Goal: Transaction & Acquisition: Purchase product/service

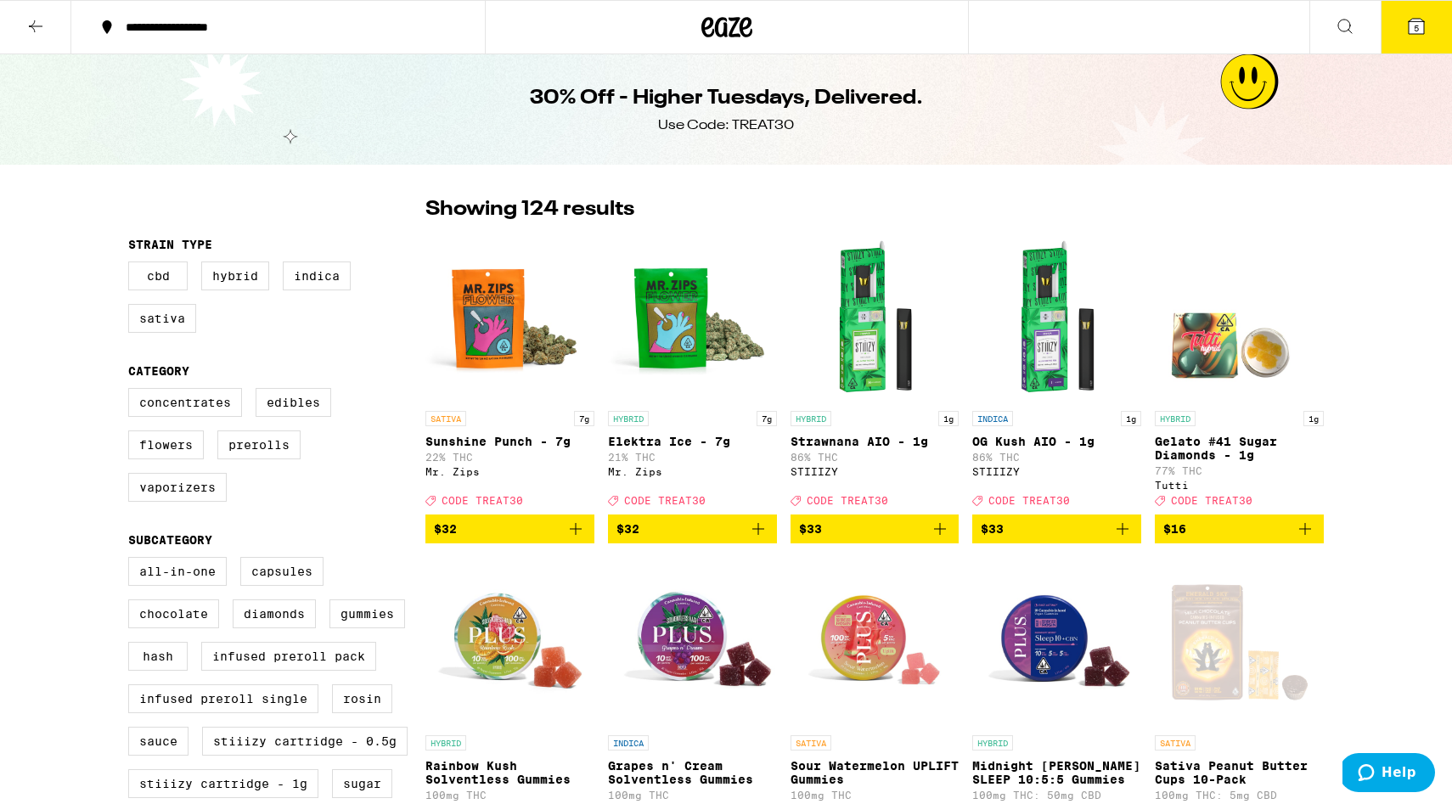
click at [677, 329] on img "Open page for Elektra Ice - 7g from Mr. Zips" at bounding box center [692, 318] width 169 height 170
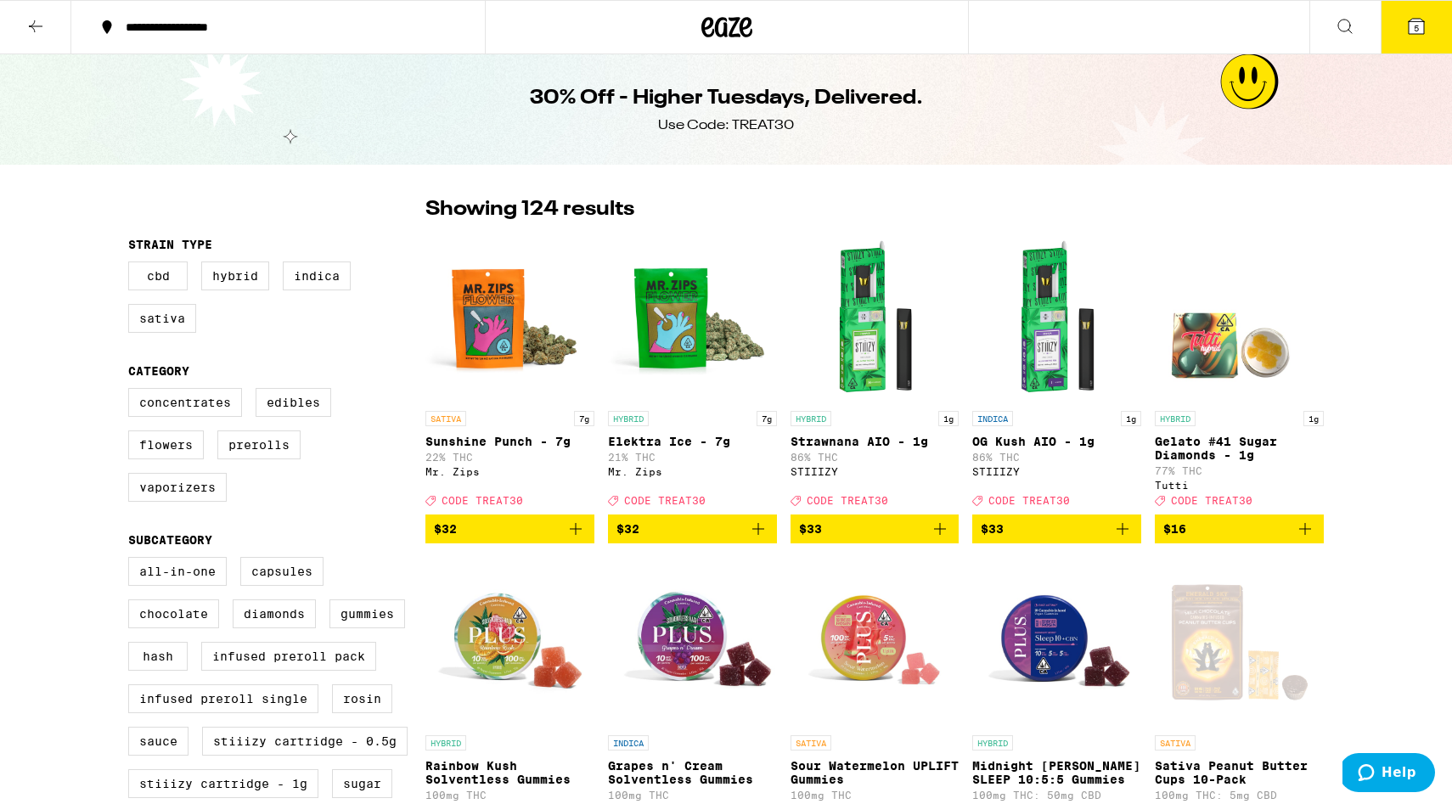
click at [1125, 539] on icon "Add to bag" at bounding box center [1122, 529] width 20 height 20
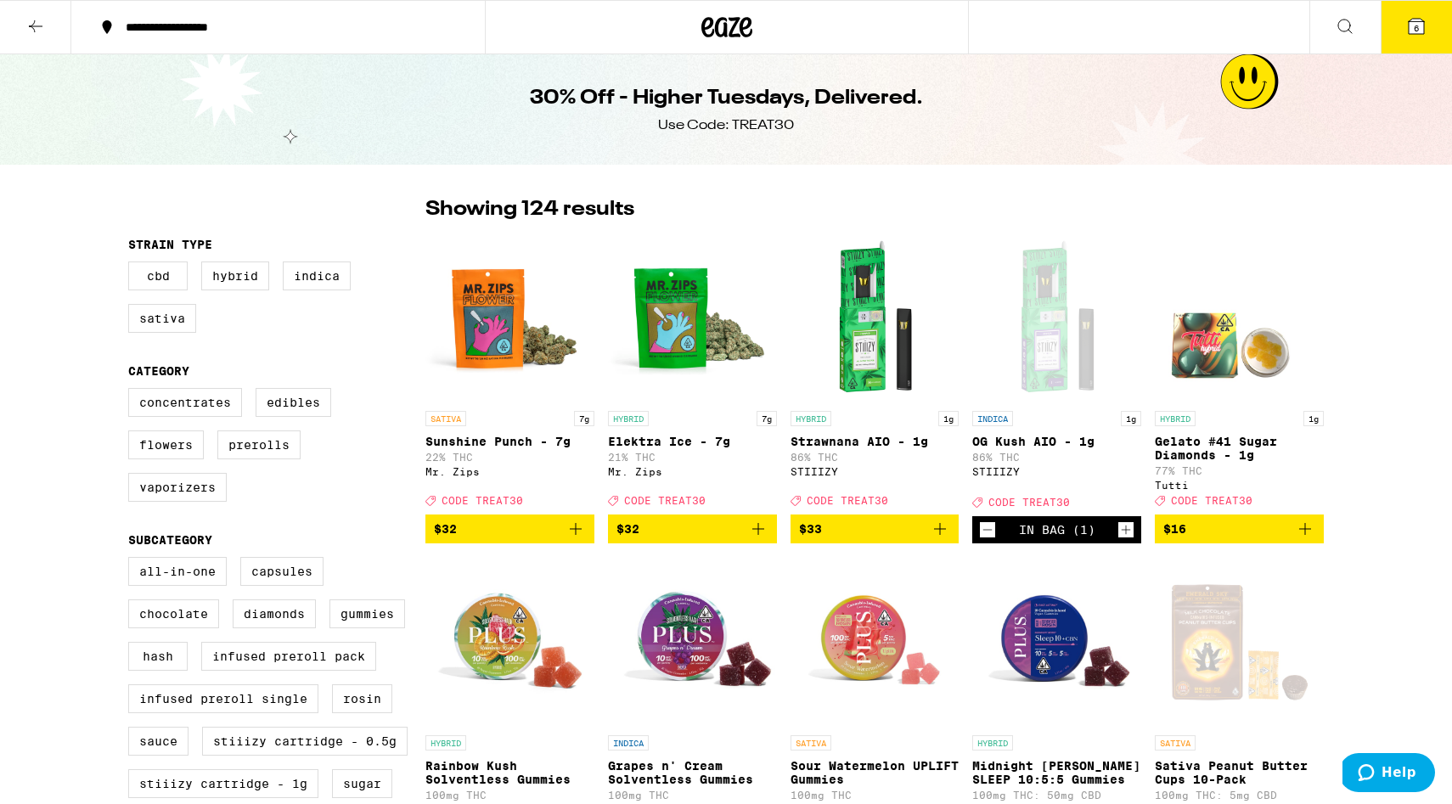
click at [986, 540] on icon "Decrement" at bounding box center [987, 530] width 15 height 20
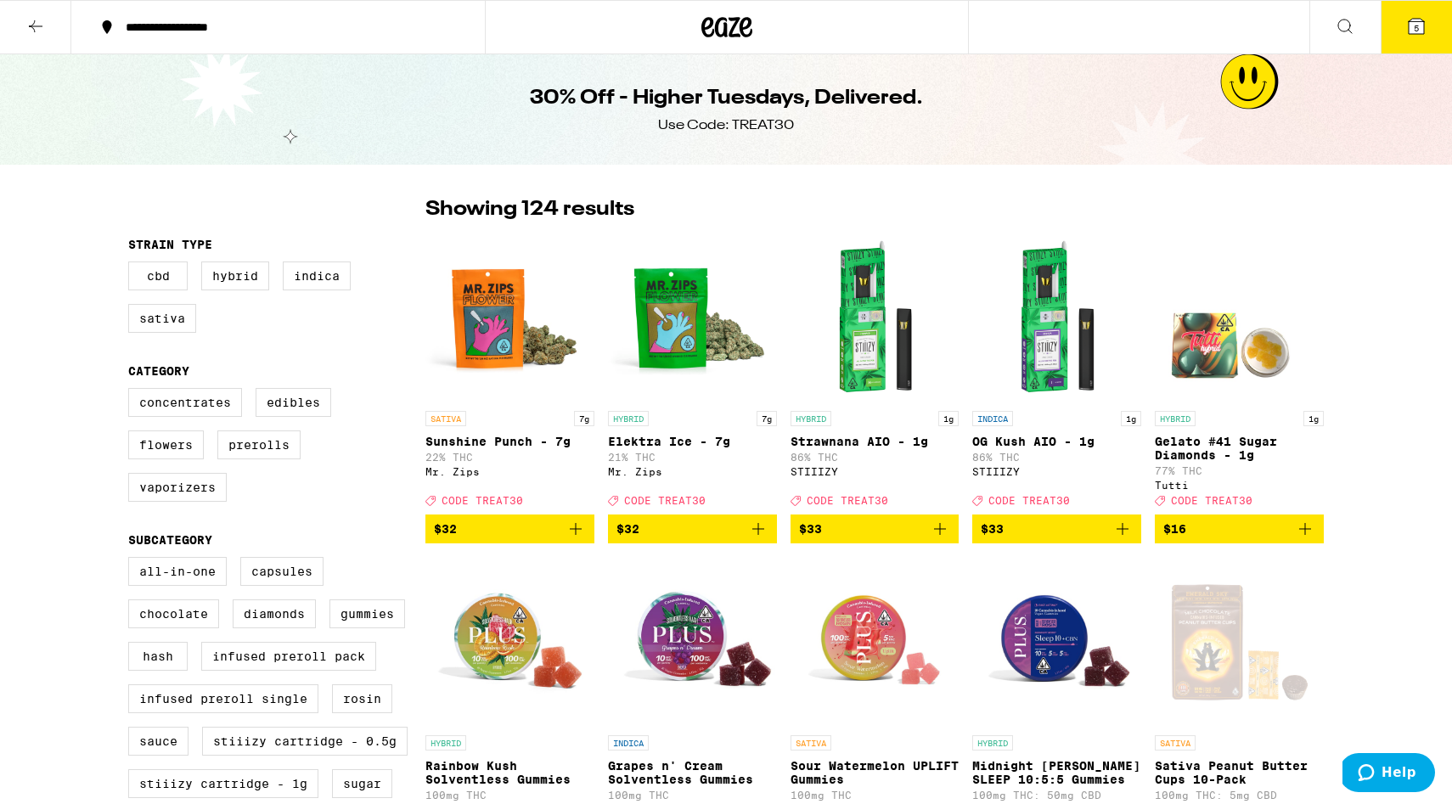
click at [1418, 27] on span "5" at bounding box center [1416, 28] width 5 height 10
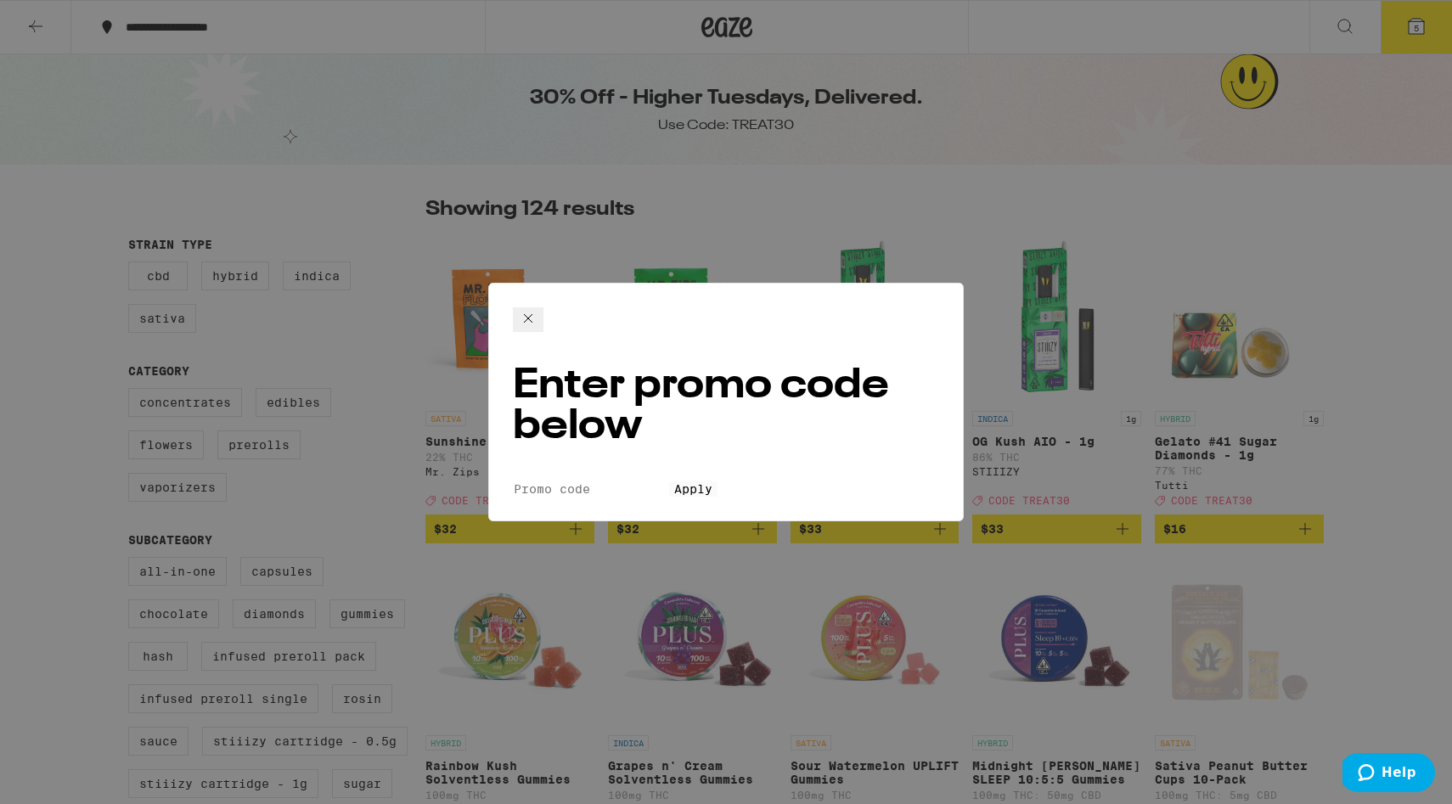
click at [538, 315] on icon at bounding box center [528, 318] width 20 height 20
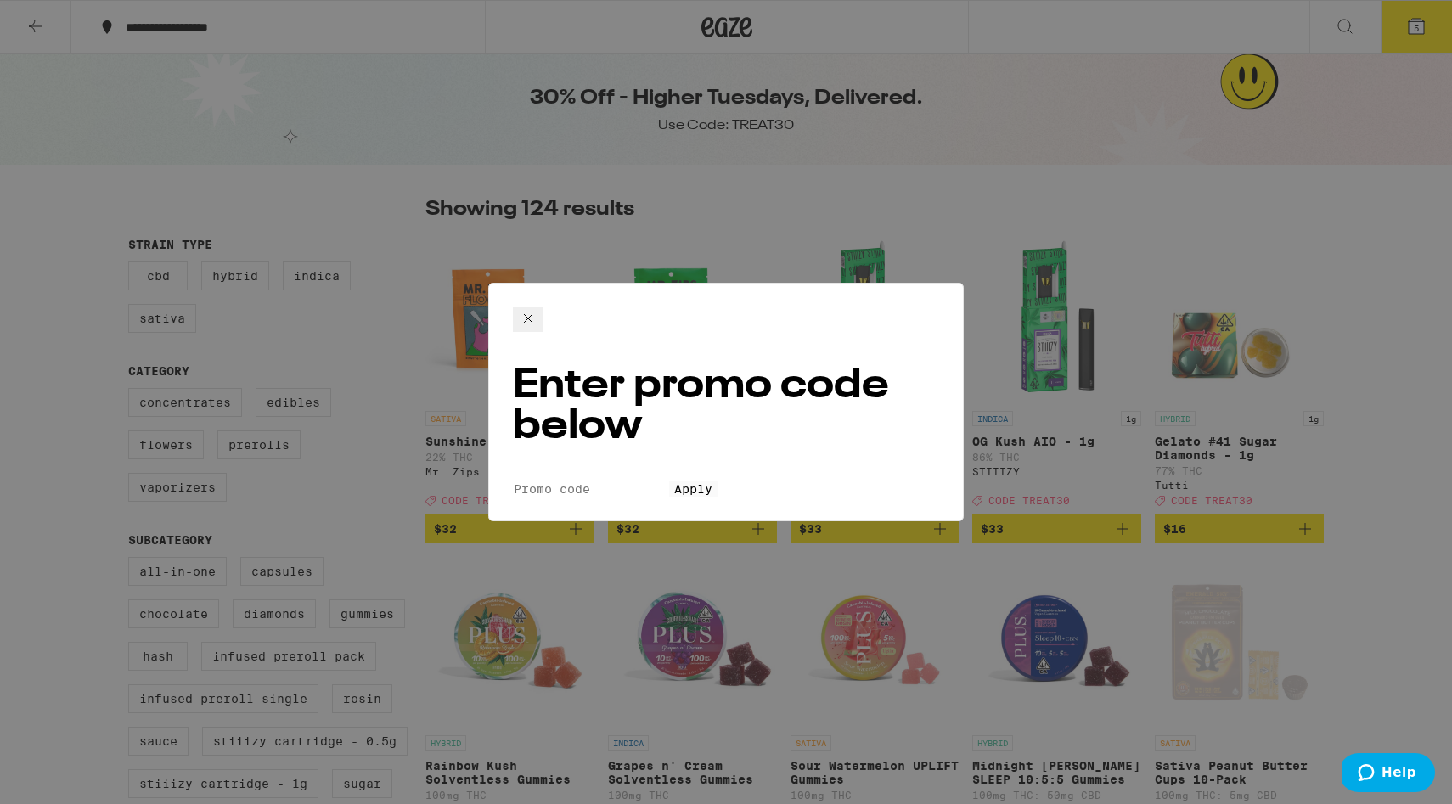
click at [538, 316] on icon at bounding box center [528, 318] width 20 height 20
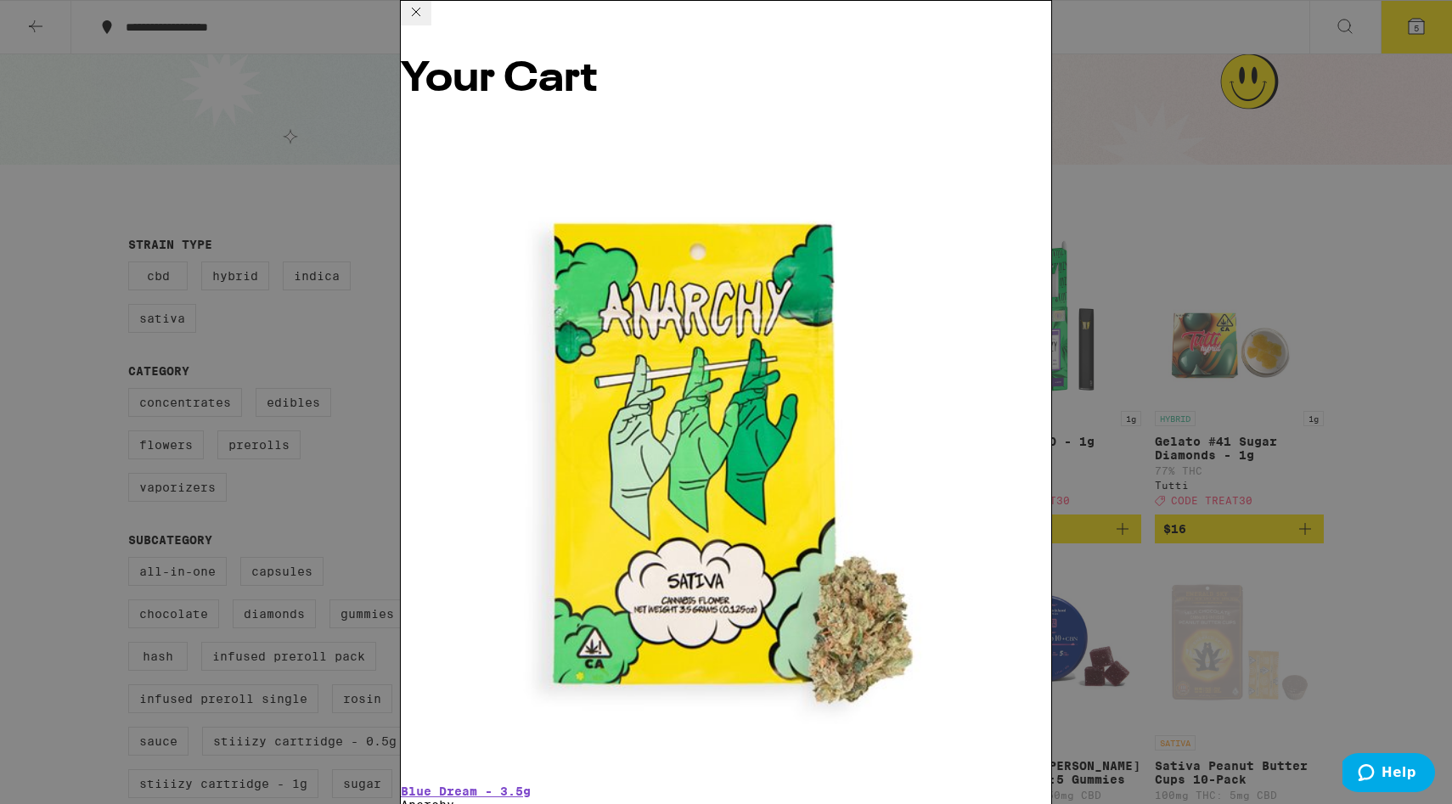
click at [180, 216] on div "Your Cart Blue Dream - 3.5g Anarchy $12 1 Sativa Peanut Butter Cups 10-Pack Eme…" at bounding box center [726, 402] width 1452 height 804
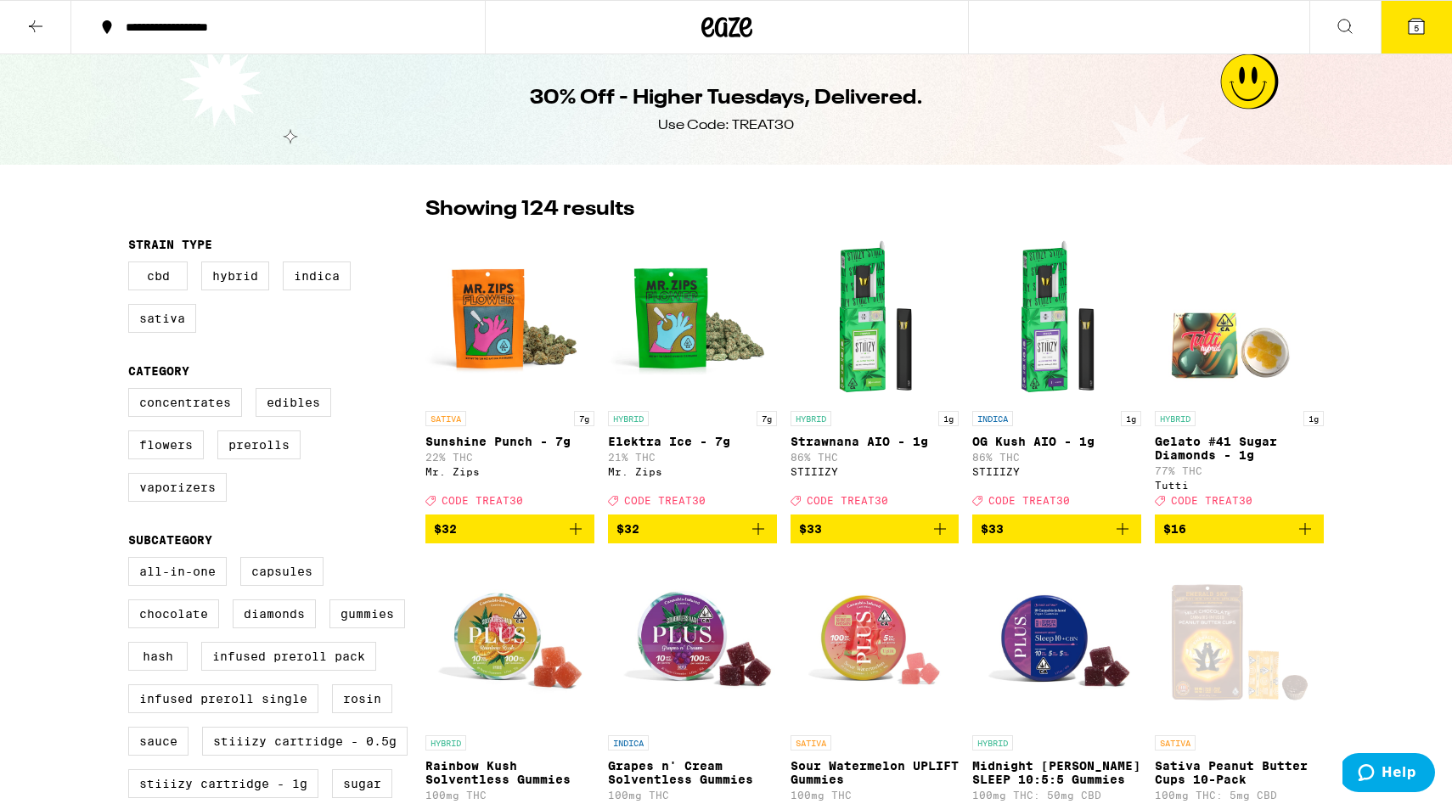
click at [32, 25] on icon at bounding box center [35, 26] width 20 height 20
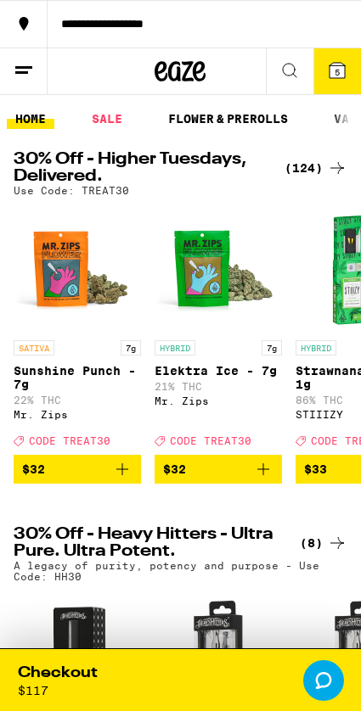
click at [266, 472] on icon "Add to bag" at bounding box center [263, 470] width 12 height 12
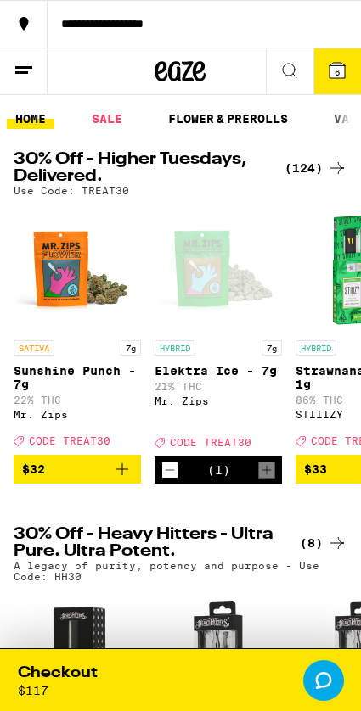
click at [170, 470] on icon "Decrement" at bounding box center [170, 470] width 9 height 0
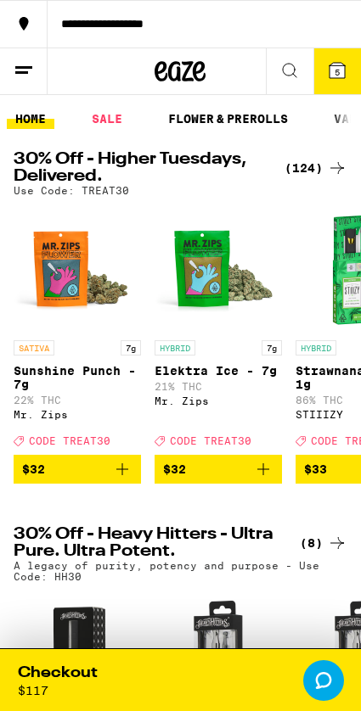
click at [345, 73] on icon at bounding box center [336, 70] width 15 height 15
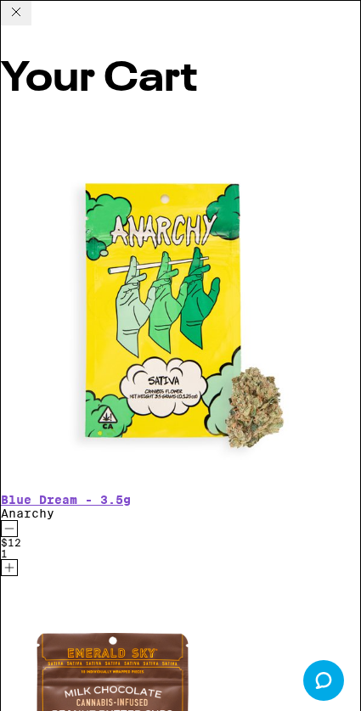
click at [20, 16] on icon at bounding box center [16, 12] width 8 height 8
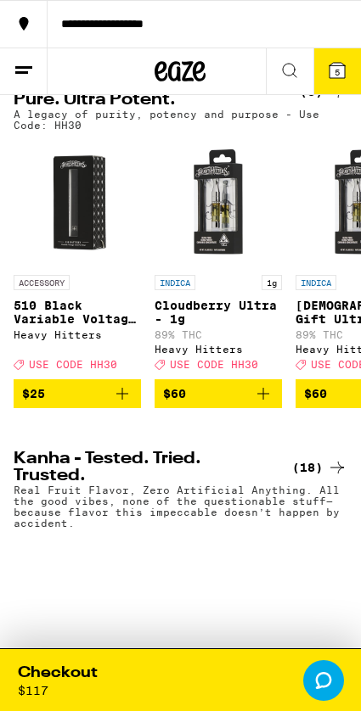
scroll to position [457, 0]
